Goal: Information Seeking & Learning: Learn about a topic

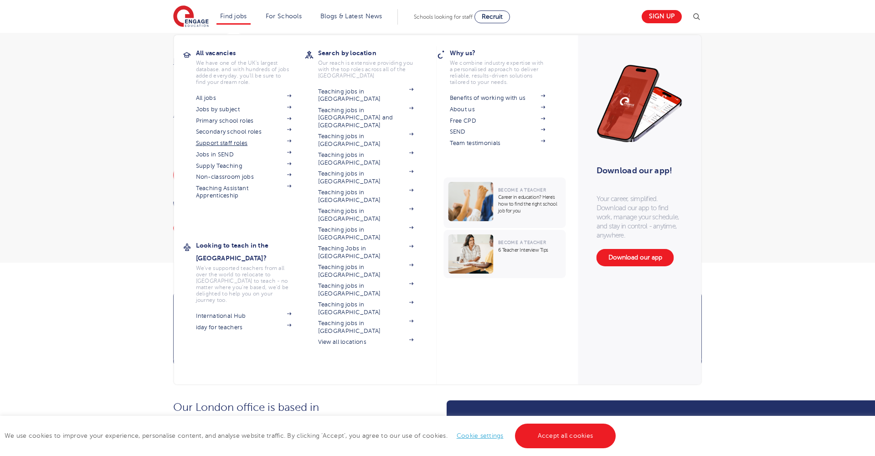
click at [221, 143] on link "Support staff roles" at bounding box center [244, 142] width 96 height 7
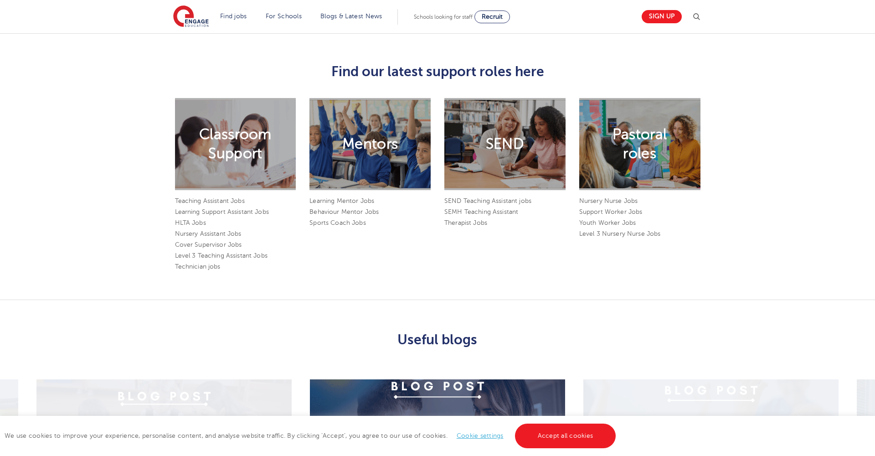
scroll to position [791, 0]
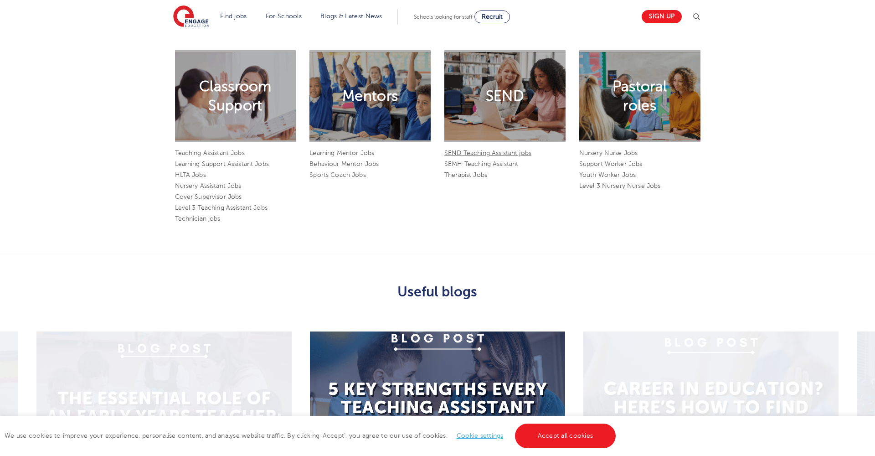
click at [488, 150] on link "SEND Teaching Assistant jobs" at bounding box center [487, 153] width 87 height 7
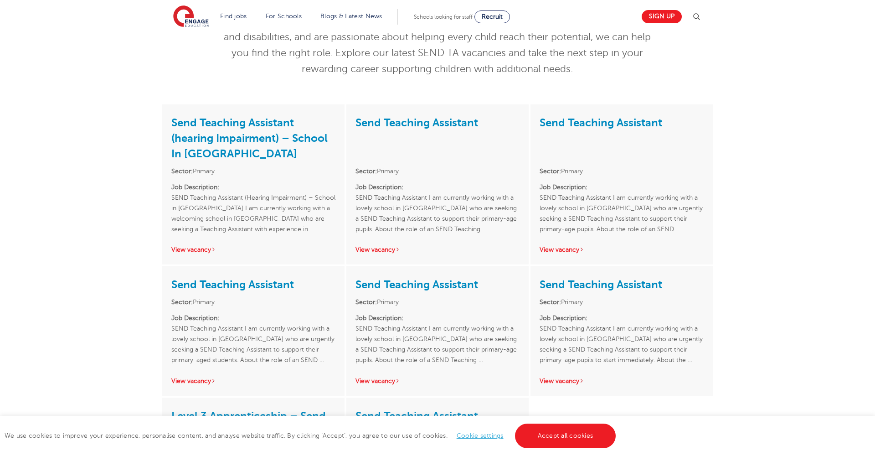
scroll to position [114, 0]
click at [377, 248] on link "View vacancy" at bounding box center [378, 248] width 45 height 7
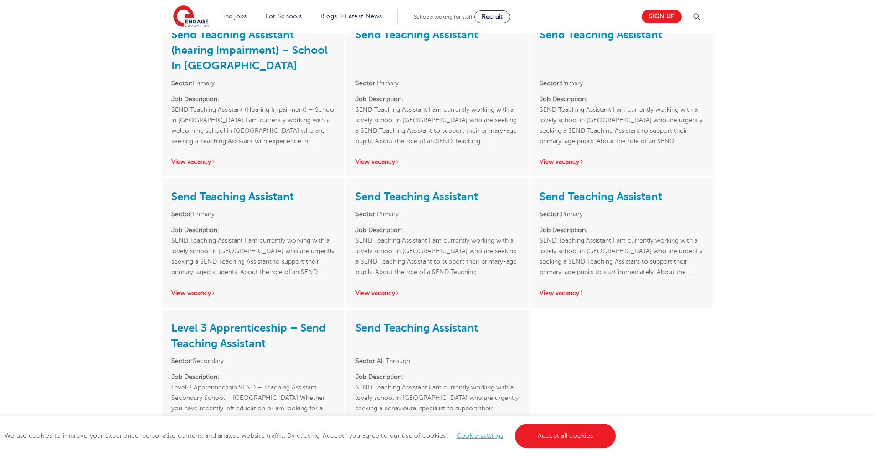
scroll to position [190, 0]
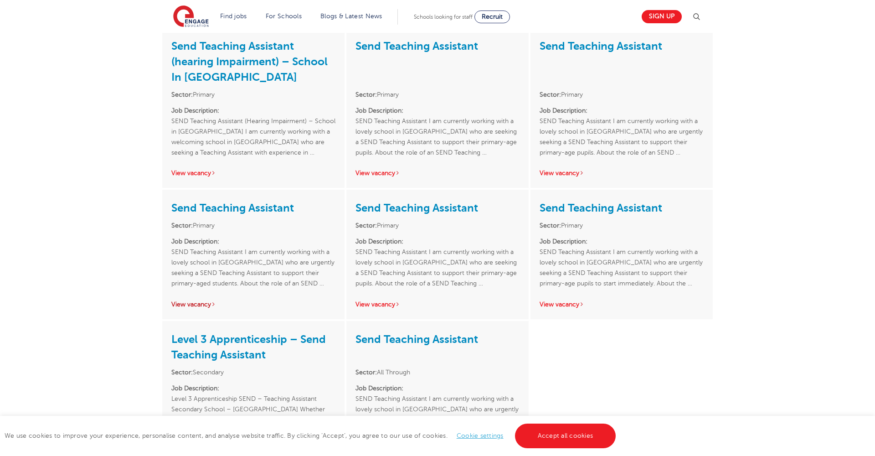
click at [190, 304] on link "View vacancy" at bounding box center [193, 304] width 45 height 7
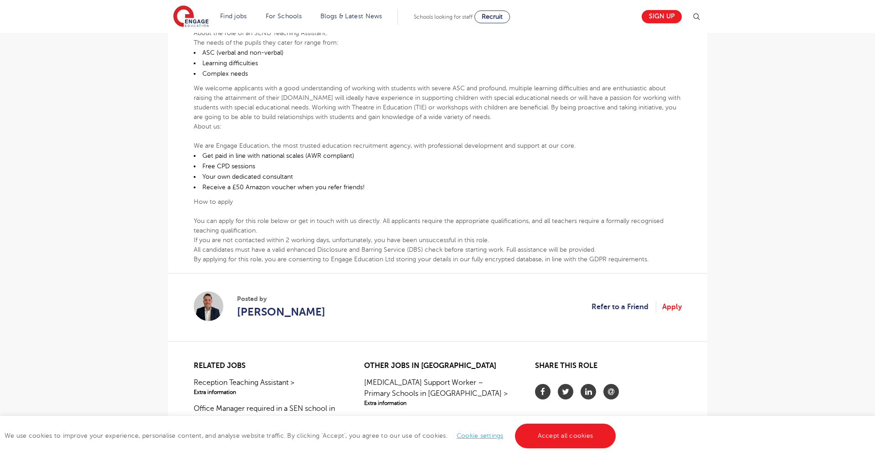
scroll to position [263, 0]
